Goal: Transaction & Acquisition: Purchase product/service

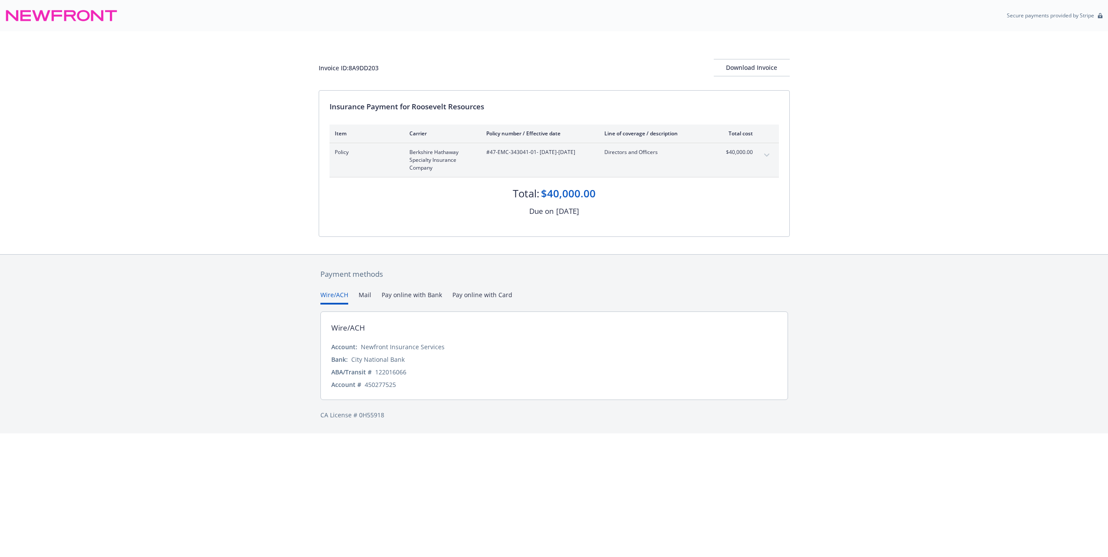
click at [402, 296] on button "Pay online with Bank" at bounding box center [412, 297] width 60 height 14
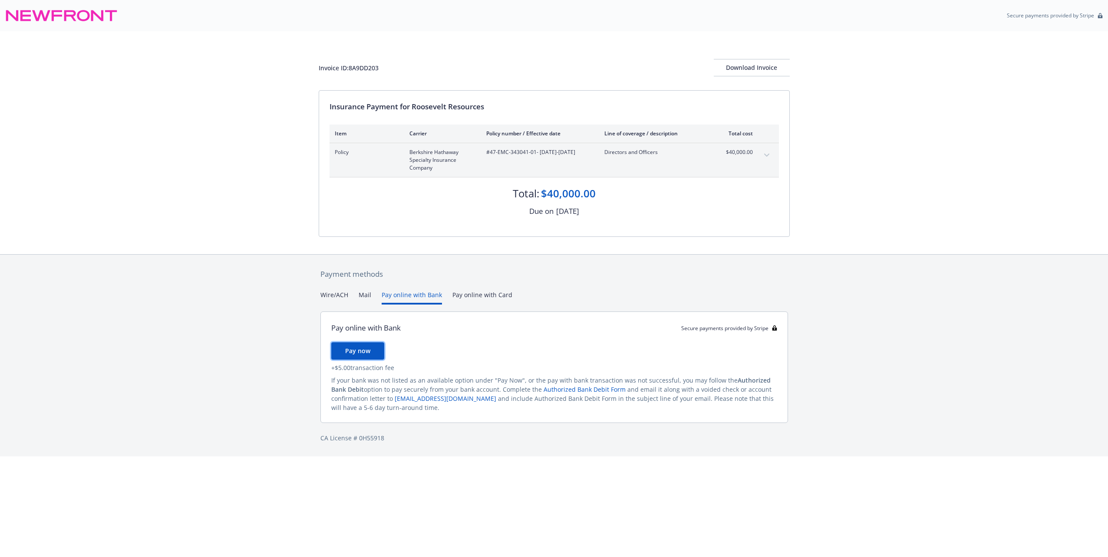
click at [360, 352] on span "Pay now" at bounding box center [357, 351] width 25 height 8
click at [411, 295] on button "Pay online with Bank" at bounding box center [412, 297] width 60 height 14
click at [351, 349] on span "Pay now" at bounding box center [357, 351] width 25 height 8
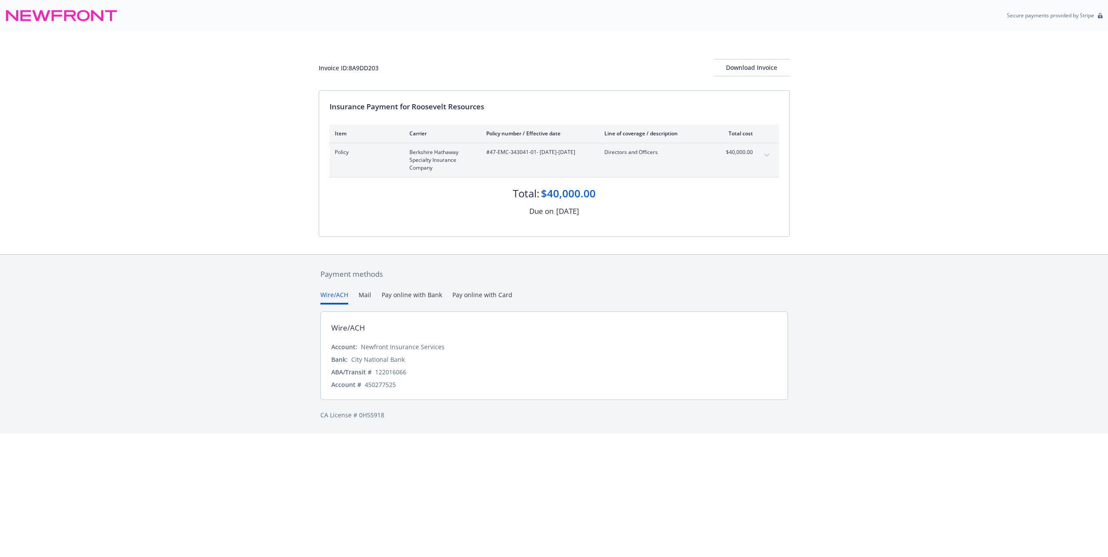
click at [425, 295] on button "Pay online with Bank" at bounding box center [412, 297] width 60 height 14
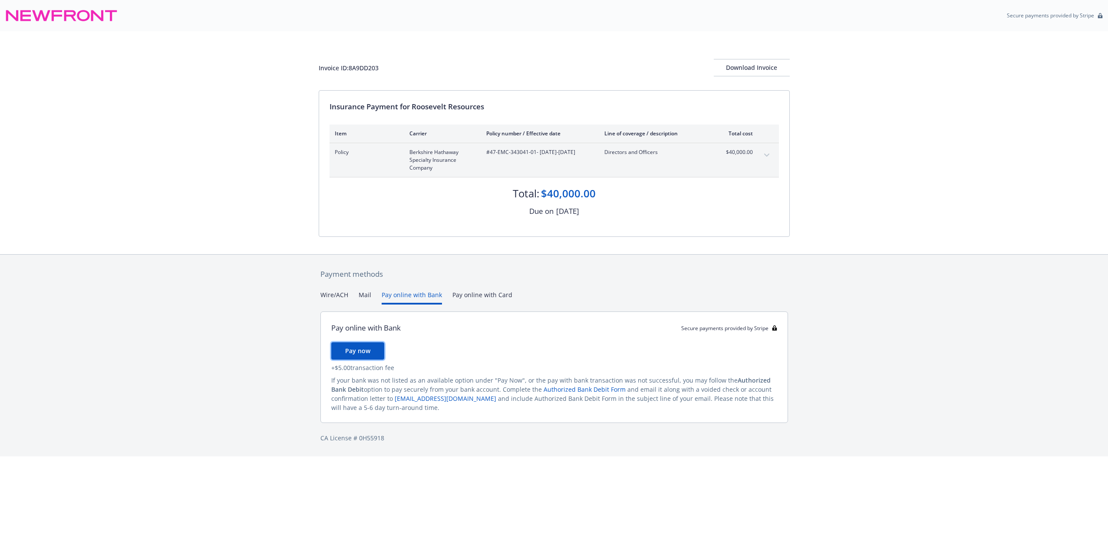
click at [360, 349] on span "Pay now" at bounding box center [357, 351] width 25 height 8
